Goal: Information Seeking & Learning: Check status

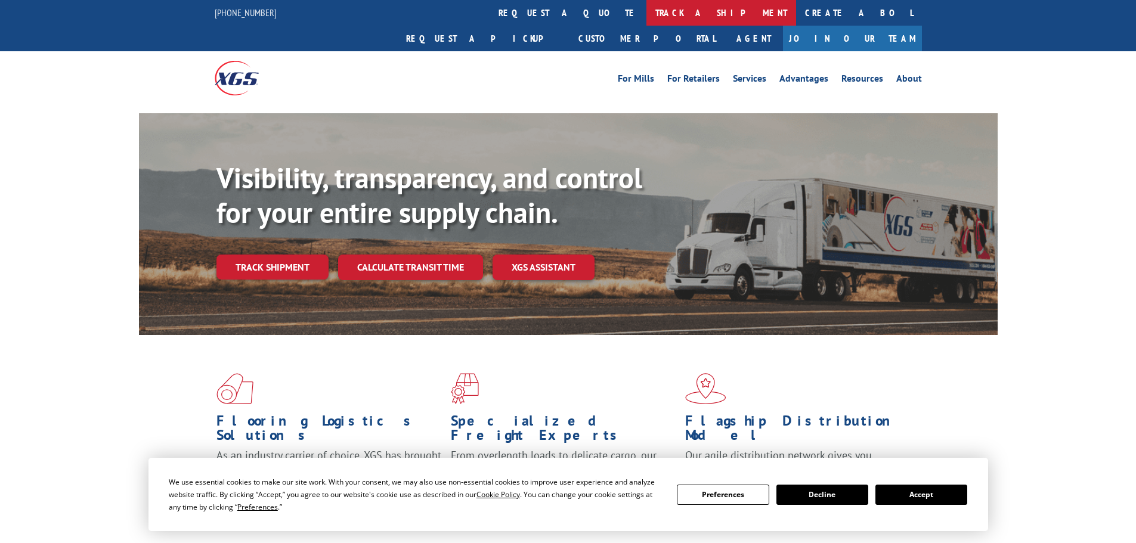
click at [646, 11] on link "track a shipment" at bounding box center [721, 13] width 150 height 26
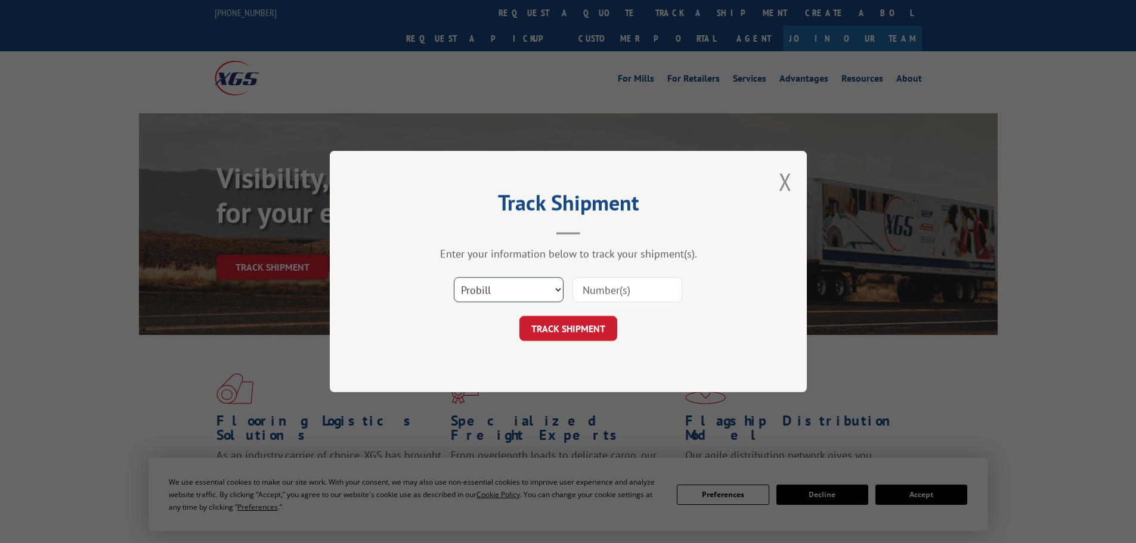
click at [495, 287] on select "Select category... Probill BOL PO" at bounding box center [509, 289] width 110 height 25
select select "bol"
click at [454, 277] on select "Select category... Probill BOL PO" at bounding box center [509, 289] width 110 height 25
click at [619, 290] on input at bounding box center [628, 289] width 110 height 25
paste input "7054639"
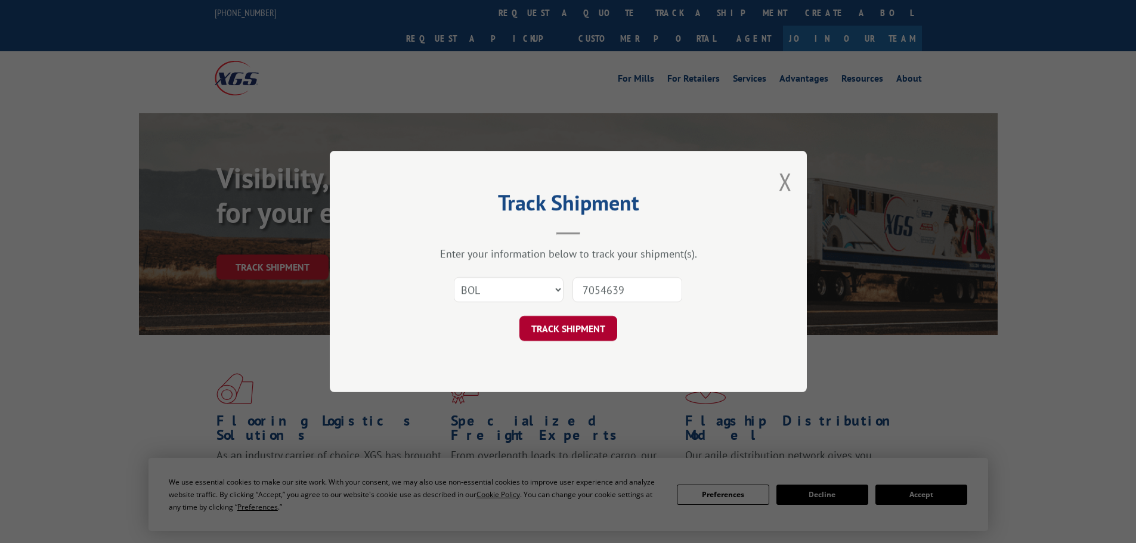
type input "7054639"
click at [558, 339] on button "TRACK SHIPMENT" at bounding box center [568, 328] width 98 height 25
